Goal: Navigation & Orientation: Find specific page/section

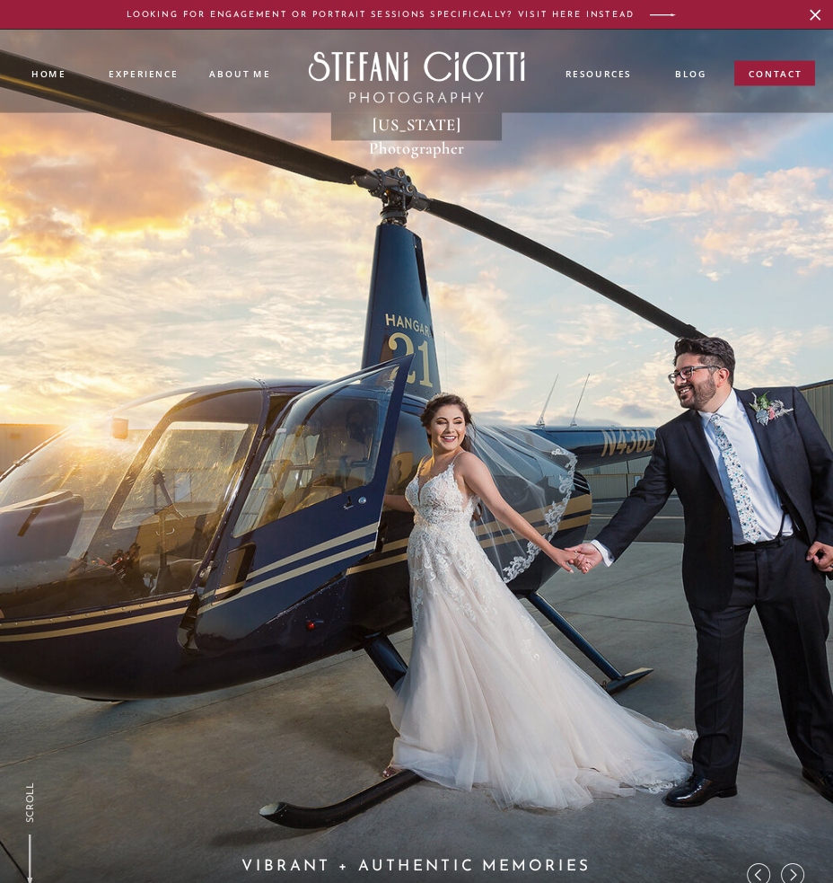
click at [772, 61] on div at bounding box center [774, 73] width 81 height 25
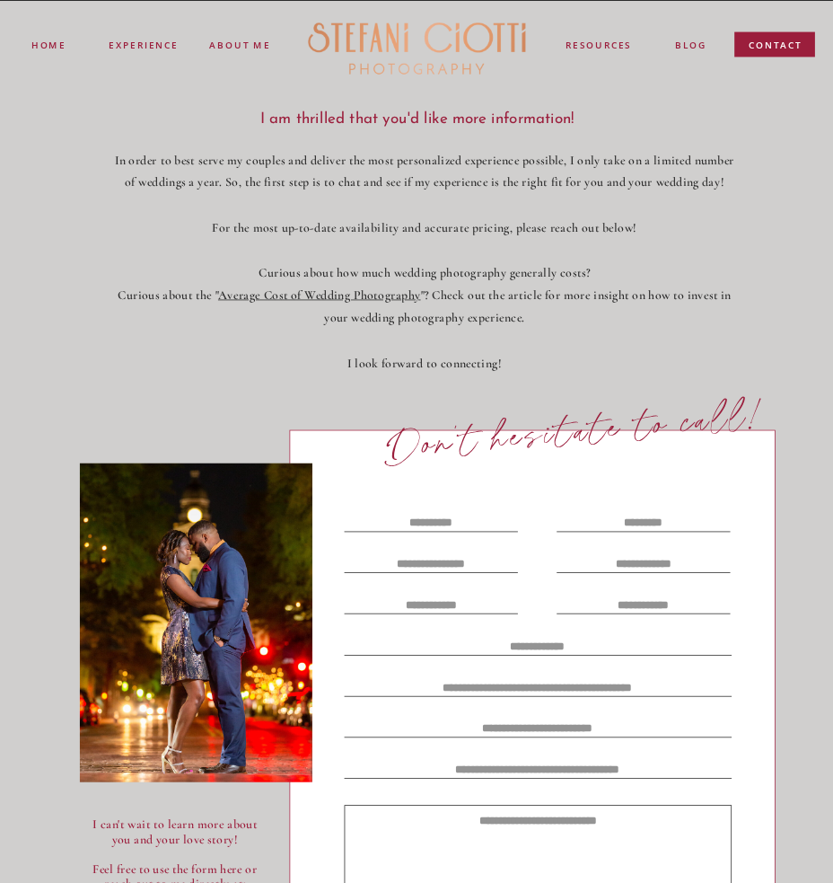
scroll to position [449, 0]
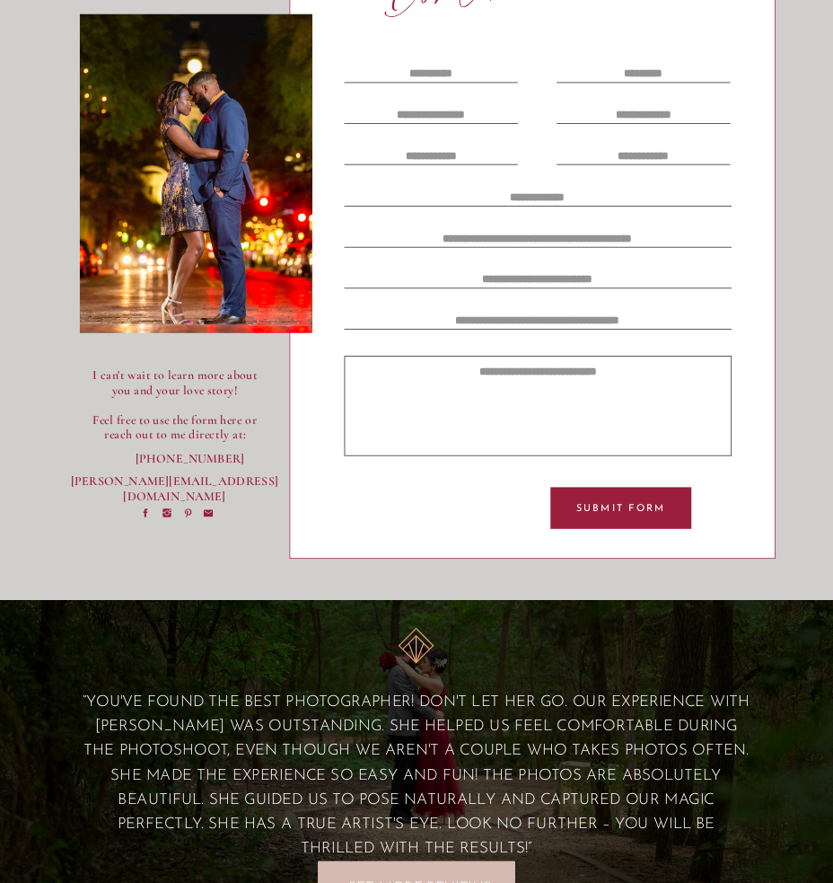
click at [183, 459] on p "[PHONE_NUMBER]" at bounding box center [175, 459] width 78 height 14
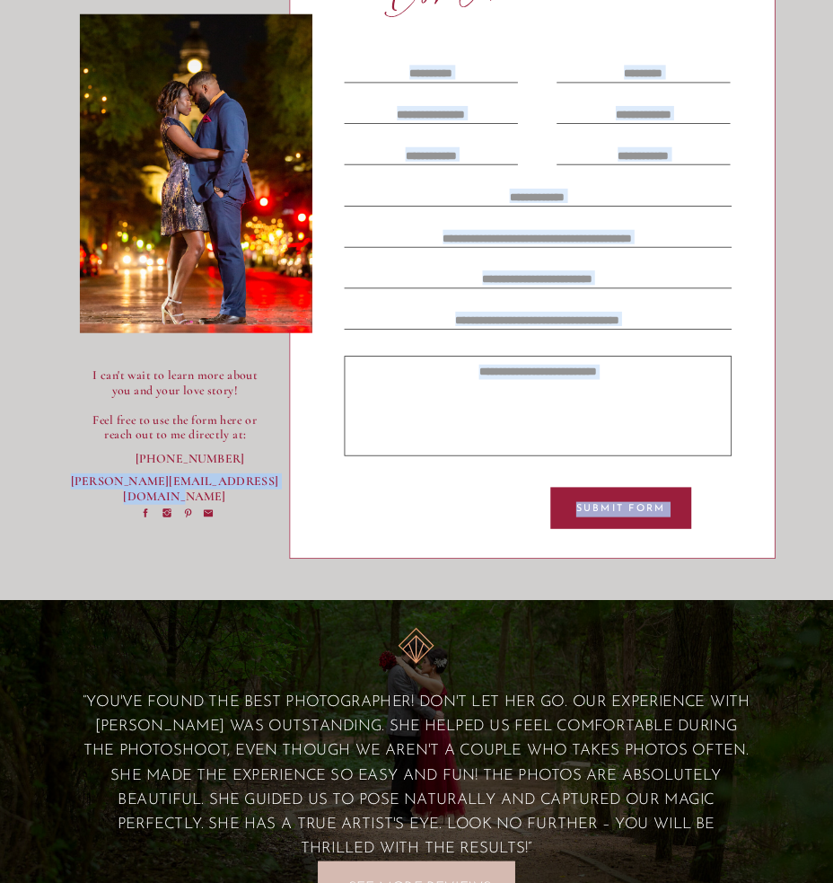
copy div "Submit Form Stefani@StefaniCiottiPhotography.com"
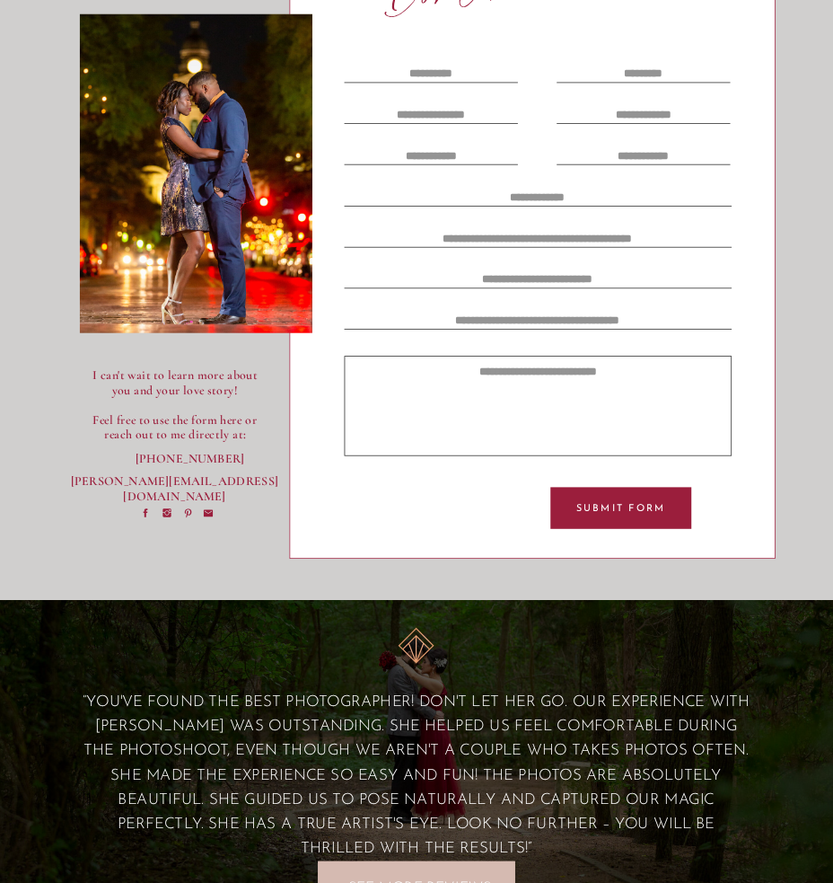
drag, startPoint x: 4, startPoint y: 488, endPoint x: 177, endPoint y: 488, distance: 173.3
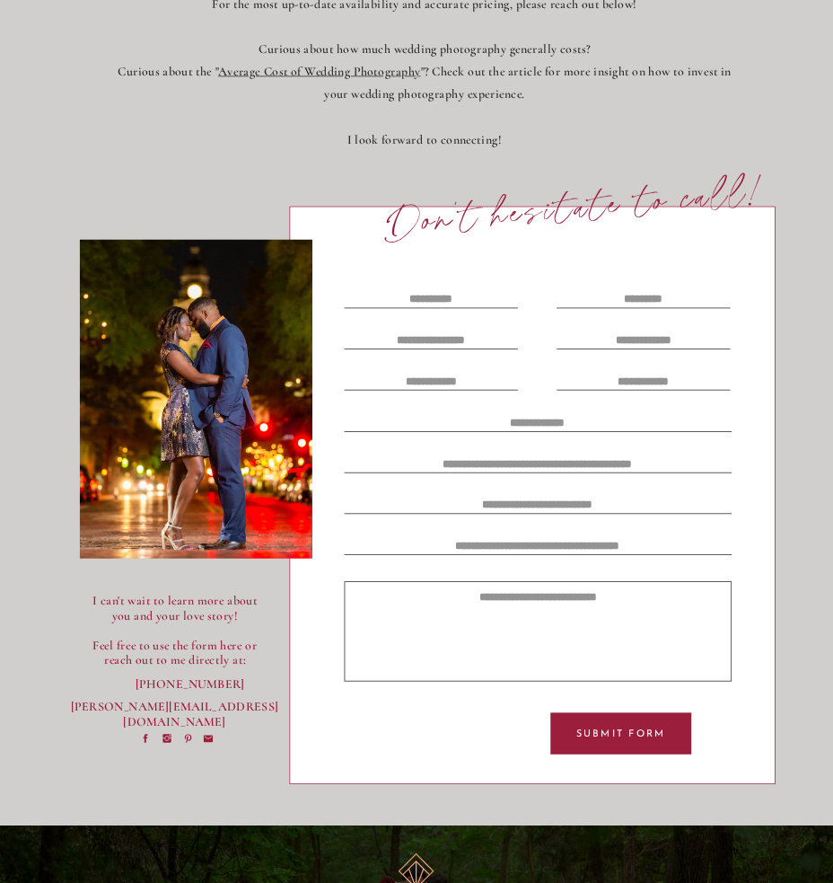
scroll to position [0, 0]
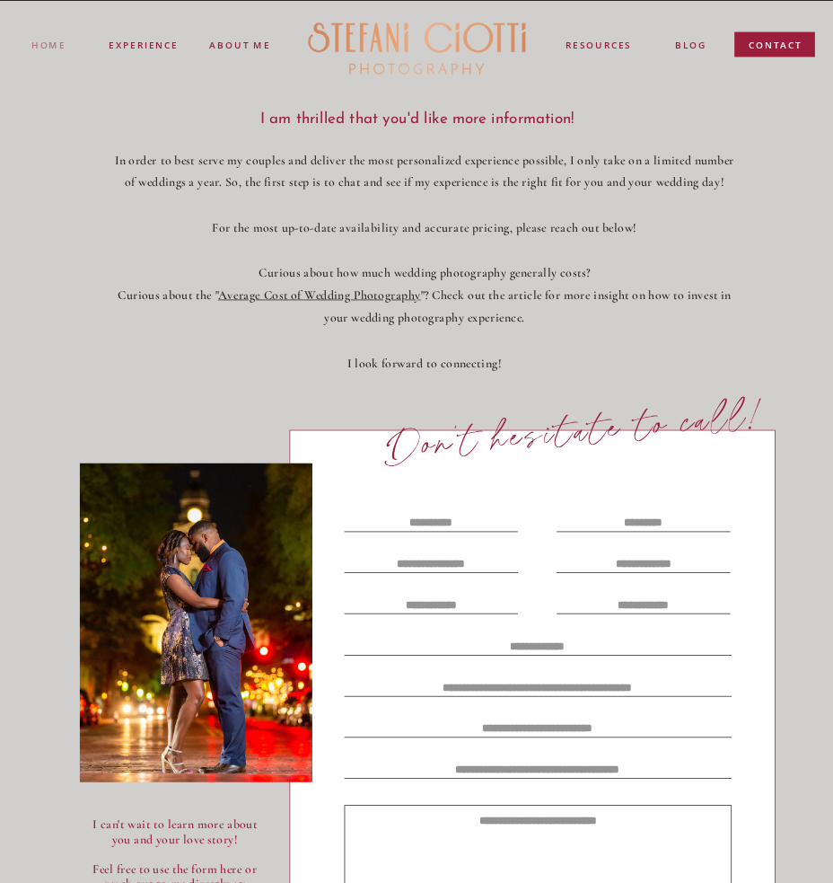
click at [50, 39] on nav "Home" at bounding box center [47, 45] width 33 height 13
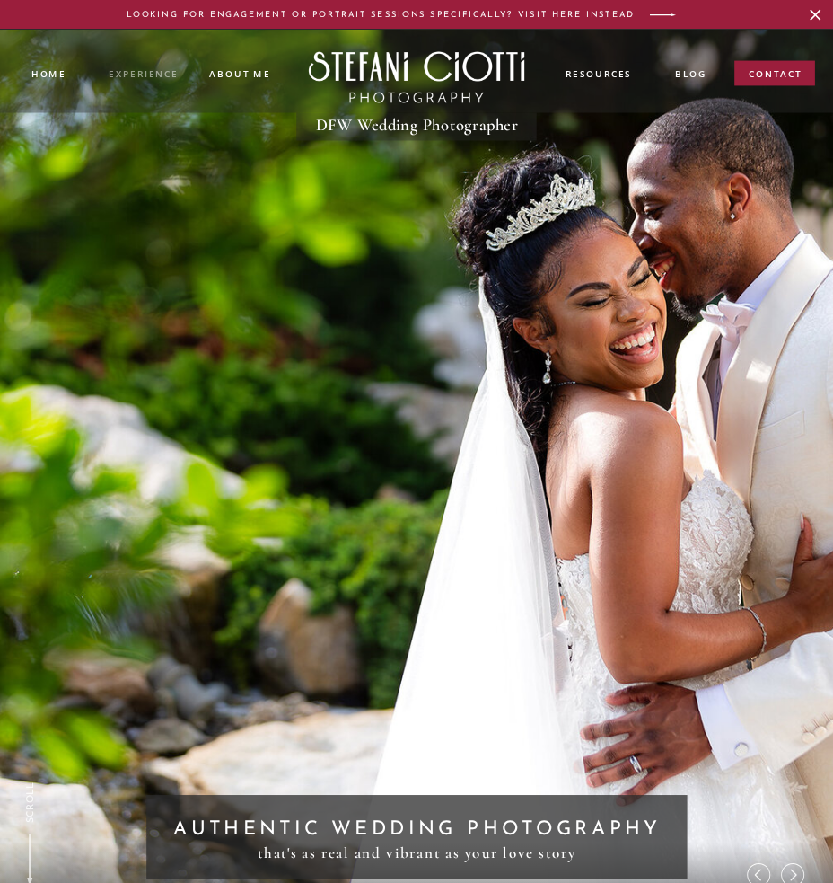
click at [169, 78] on nav "experience" at bounding box center [143, 72] width 69 height 11
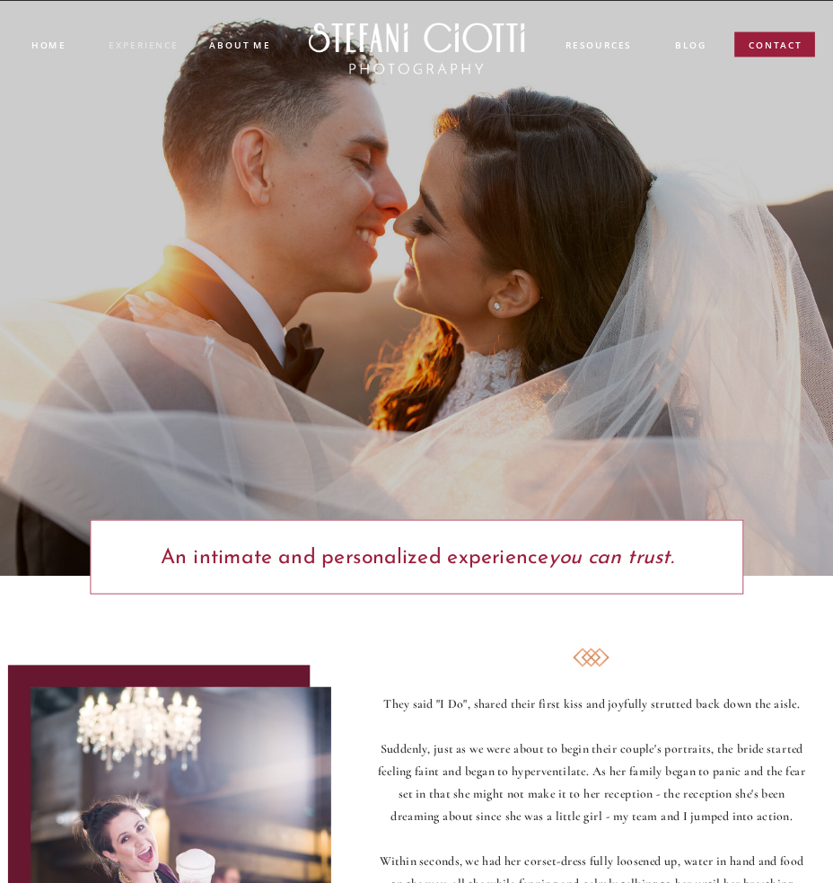
click at [143, 44] on nav "experience" at bounding box center [143, 44] width 69 height 11
click at [50, 49] on nav "Home" at bounding box center [47, 45] width 33 height 13
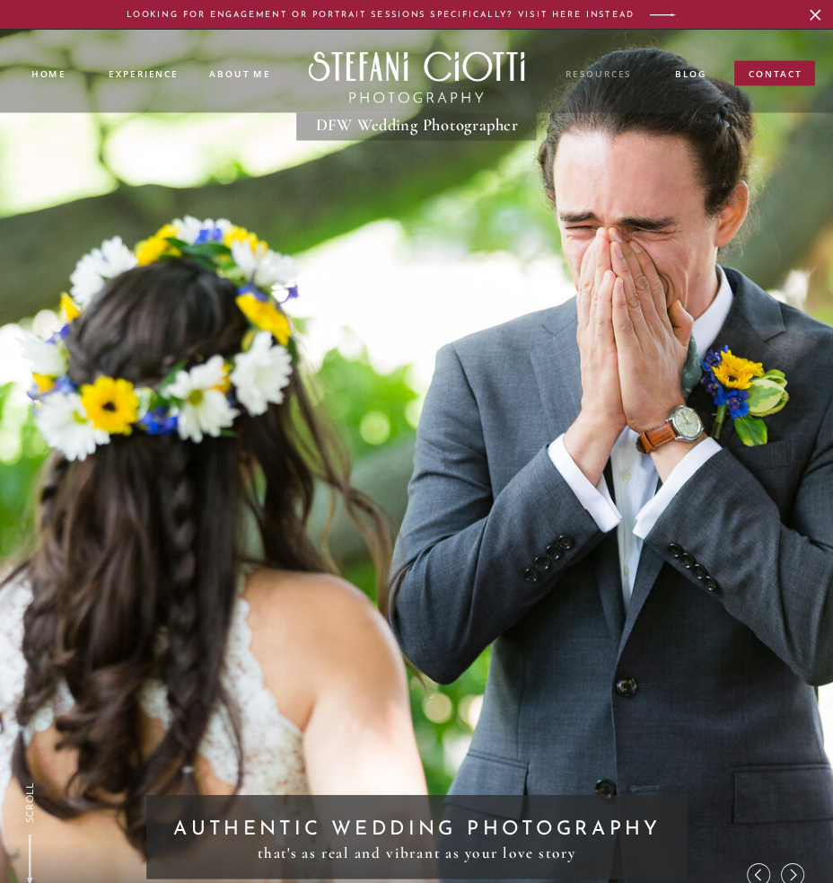
click at [585, 75] on nav "resources" at bounding box center [599, 75] width 69 height 16
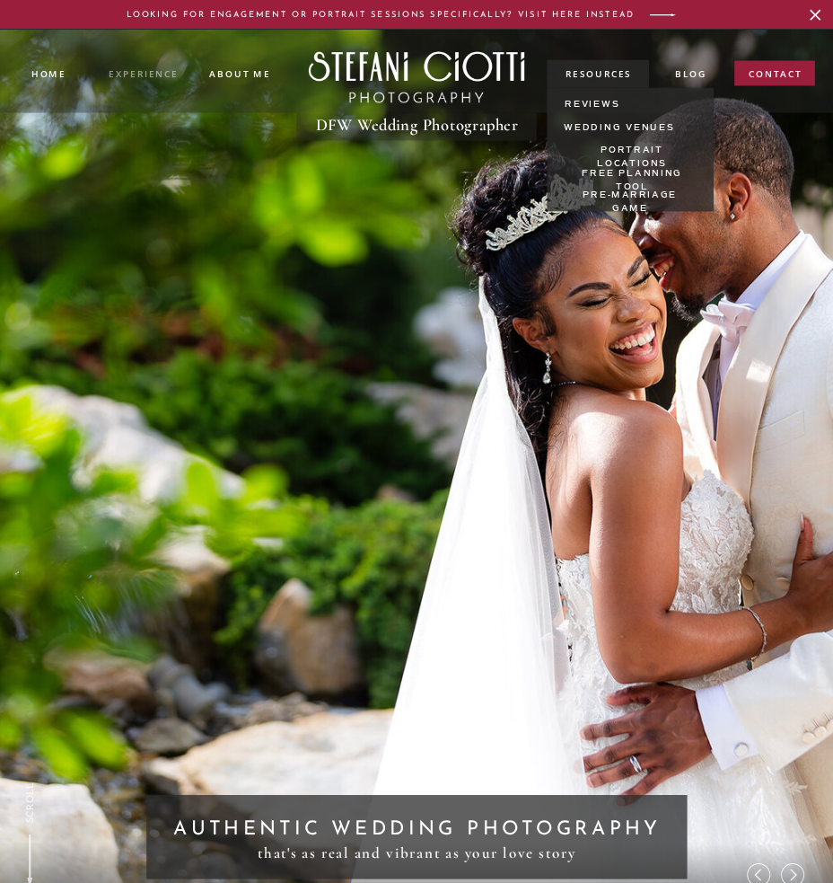
click at [145, 67] on nav "experience" at bounding box center [143, 72] width 68 height 11
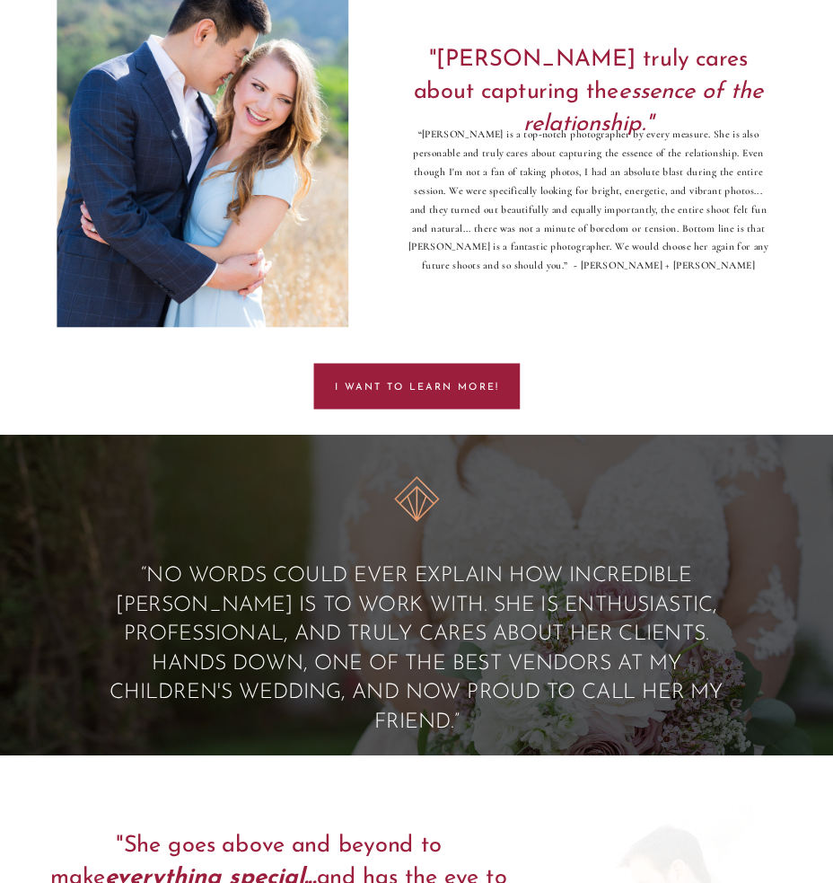
scroll to position [6375, 0]
